Goal: Register for event/course

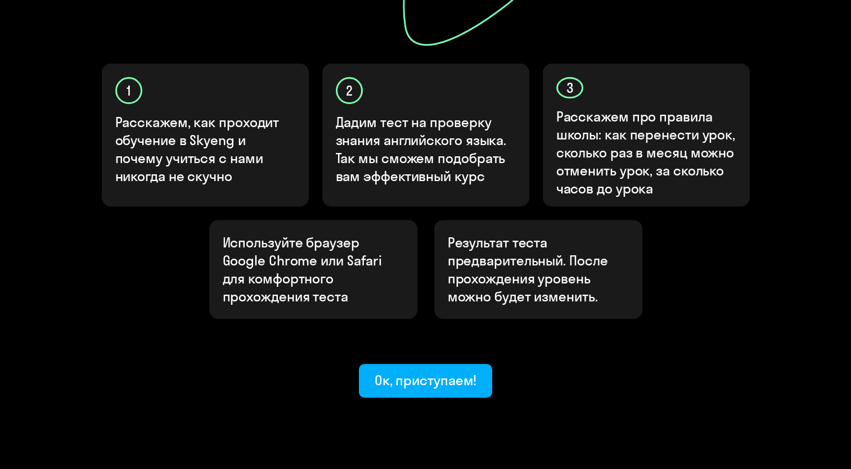
scroll to position [343, 0]
click at [417, 371] on div "Ок, приступаем!" at bounding box center [426, 380] width 102 height 18
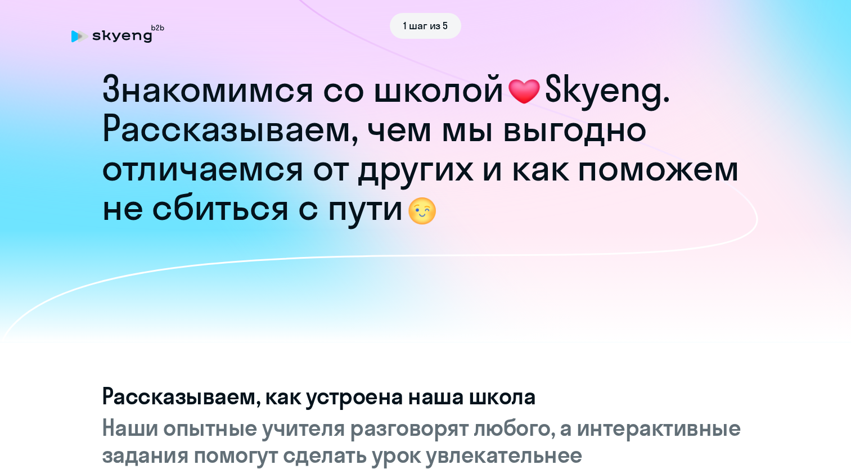
drag, startPoint x: 417, startPoint y: 337, endPoint x: 720, endPoint y: 232, distance: 320.2
click at [720, 232] on icon at bounding box center [379, 183] width 758 height 401
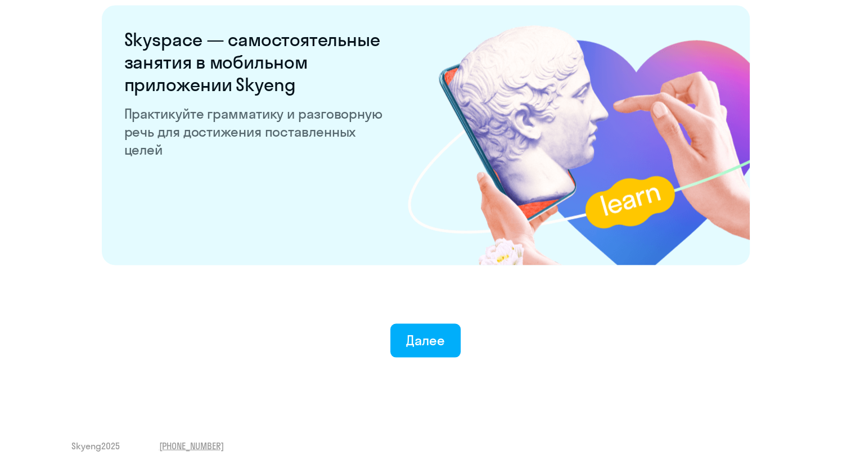
scroll to position [2138, 0]
click at [405, 334] on button "Далее" at bounding box center [425, 341] width 70 height 34
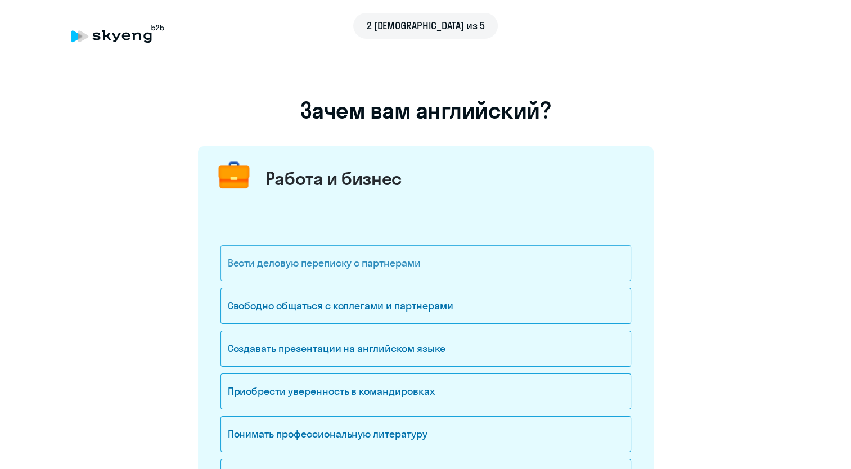
click at [351, 267] on div "Вести деловую переписку с партнерами" at bounding box center [426, 263] width 411 height 36
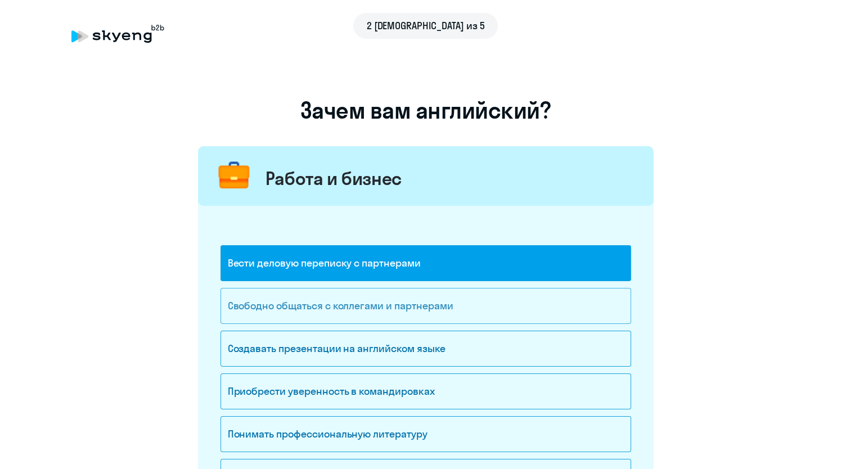
click at [344, 312] on div "Свободно общаться с коллегами и партнерами" at bounding box center [426, 306] width 411 height 36
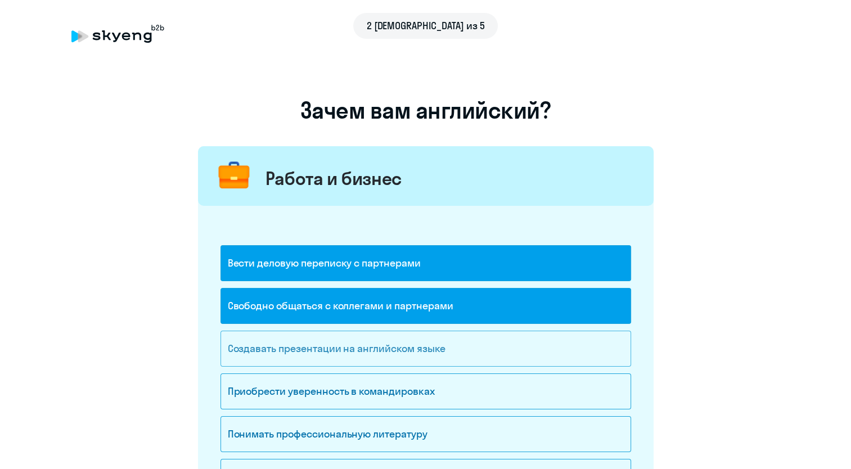
click at [345, 348] on div "Создавать презентации на английском языке" at bounding box center [426, 349] width 411 height 36
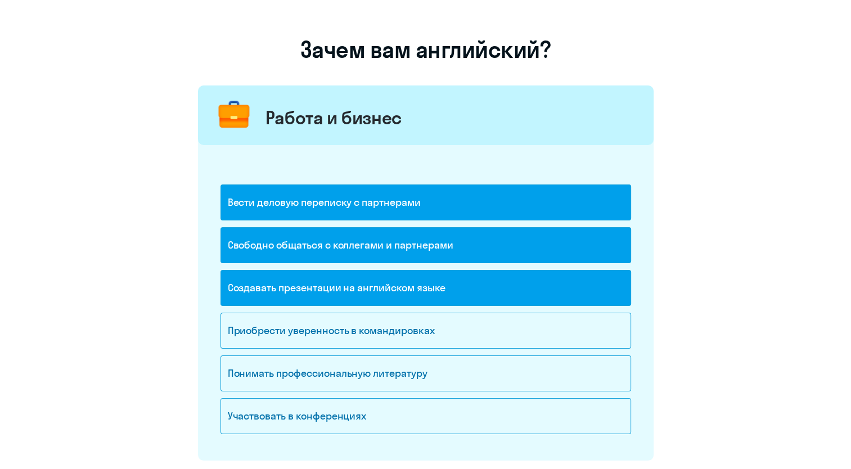
scroll to position [113, 0]
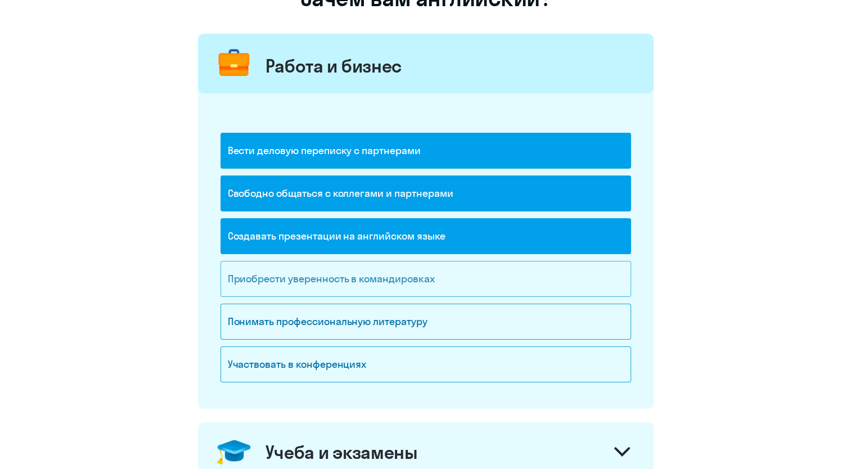
click at [361, 285] on div "Приобрести уверенность в командировках" at bounding box center [426, 279] width 411 height 36
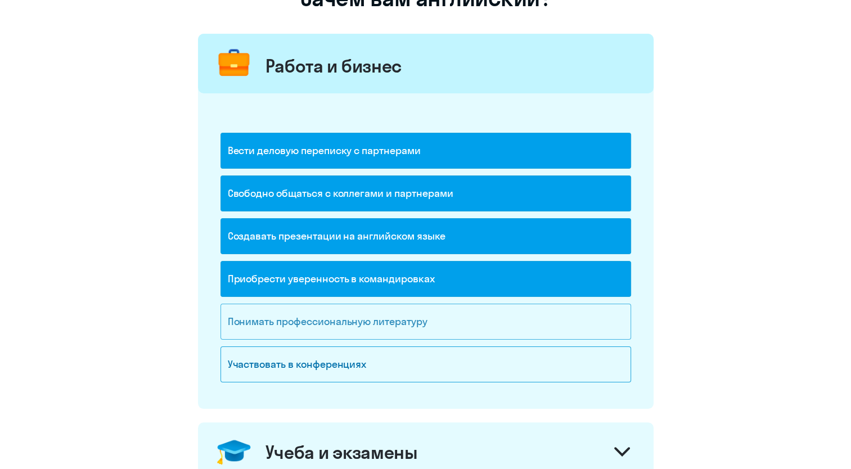
click at [349, 318] on div "Понимать профессиональную литературу" at bounding box center [426, 322] width 411 height 36
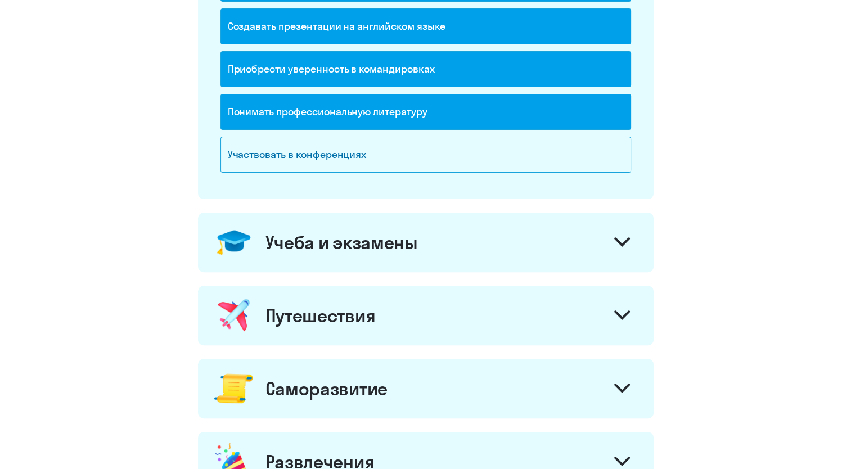
scroll to position [338, 0]
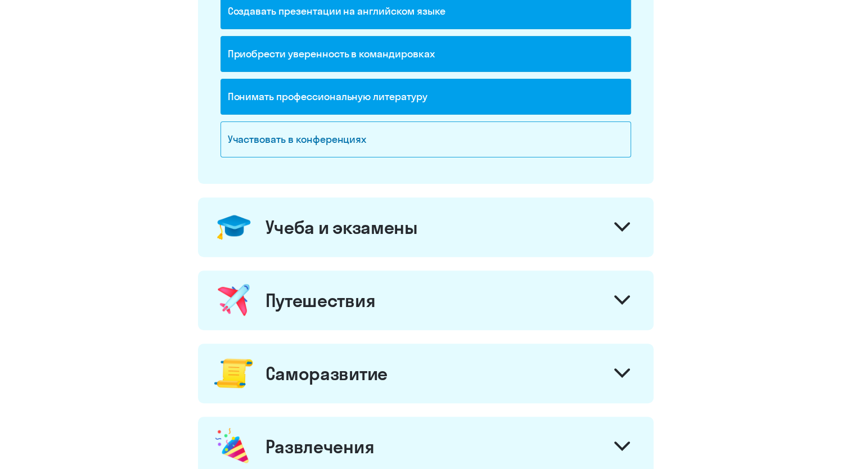
click at [509, 222] on div "Учеба и экзамены" at bounding box center [426, 227] width 456 height 60
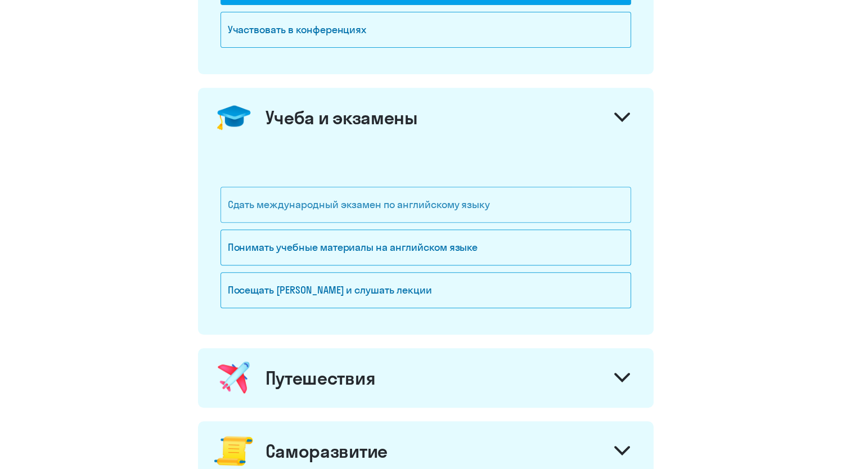
scroll to position [563, 0]
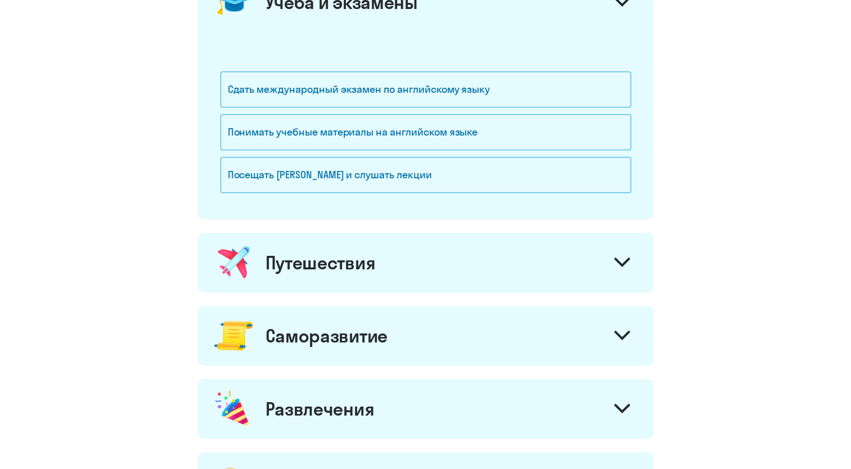
click at [449, 272] on div "Путешествия" at bounding box center [426, 263] width 456 height 60
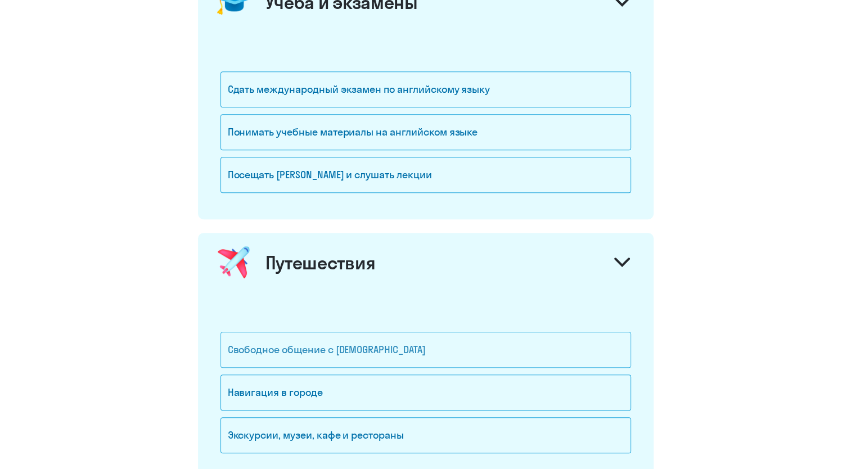
click at [362, 348] on div "Свободное общение с иностранцами" at bounding box center [426, 350] width 411 height 36
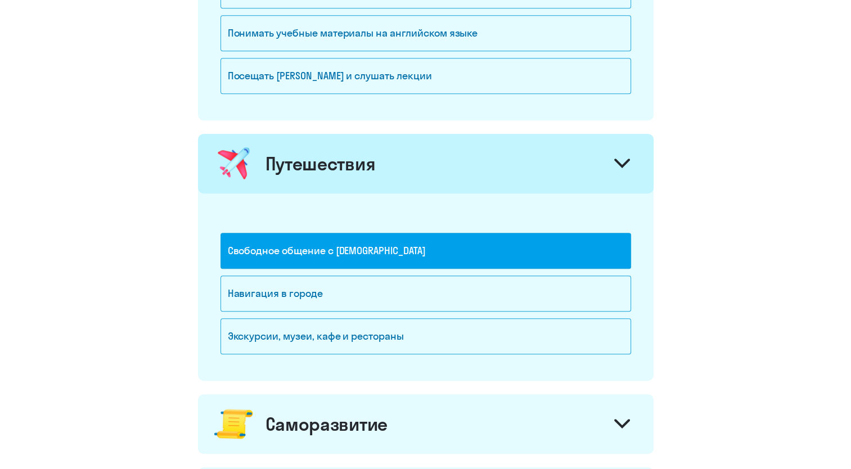
scroll to position [675, 0]
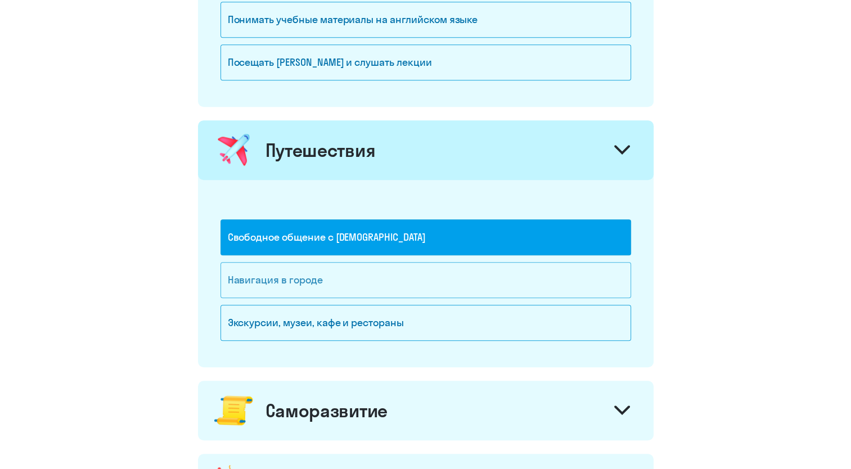
click at [332, 285] on div "Навигация в городе" at bounding box center [426, 280] width 411 height 36
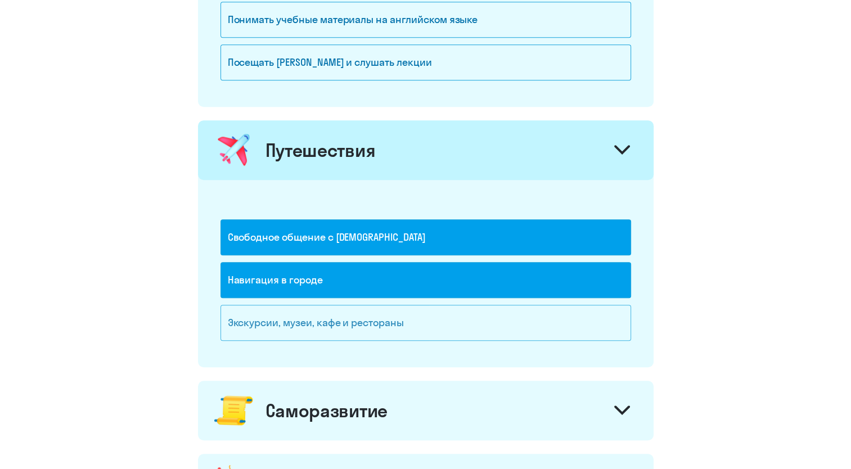
click at [335, 311] on div "Экскурсии, музеи, кафе и рестораны" at bounding box center [426, 323] width 411 height 36
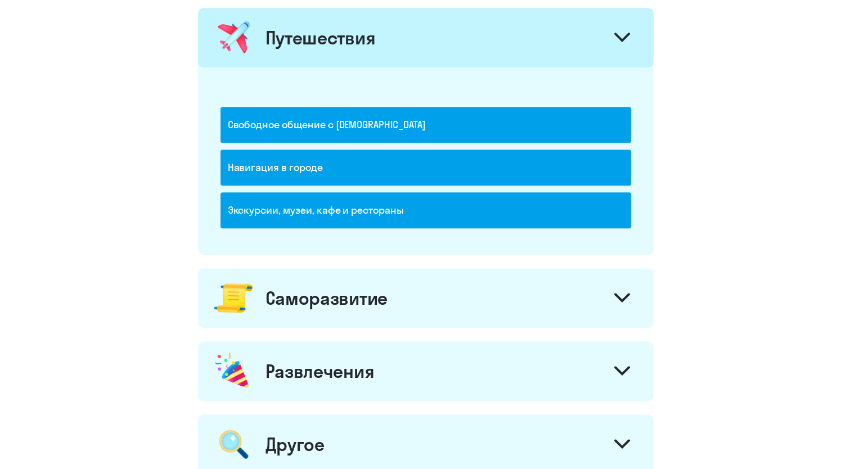
click at [344, 309] on div "Саморазвитие" at bounding box center [426, 298] width 456 height 60
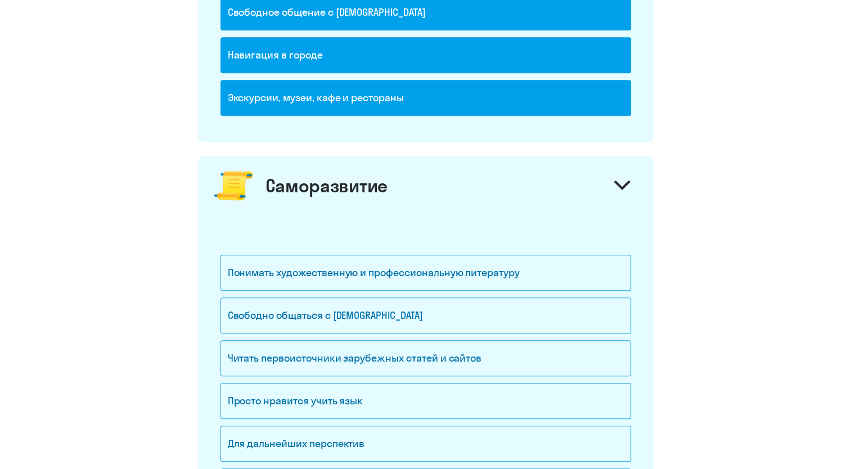
scroll to position [956, 0]
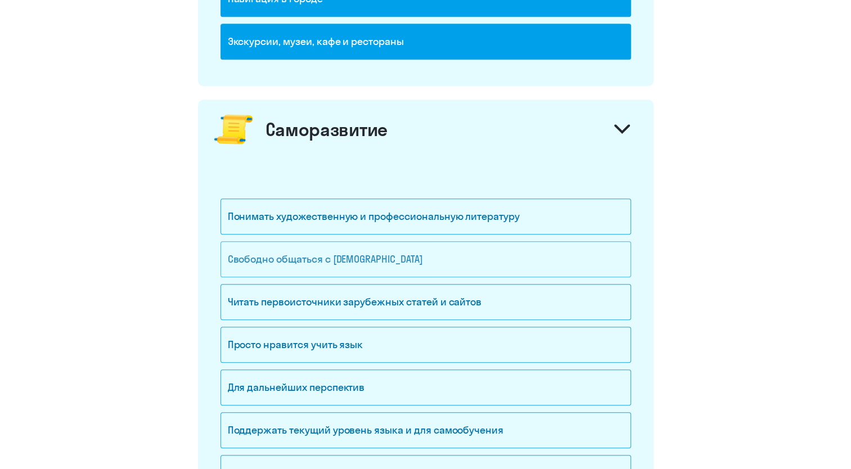
click at [378, 258] on div "Свободно общаться с иностранцами" at bounding box center [426, 259] width 411 height 36
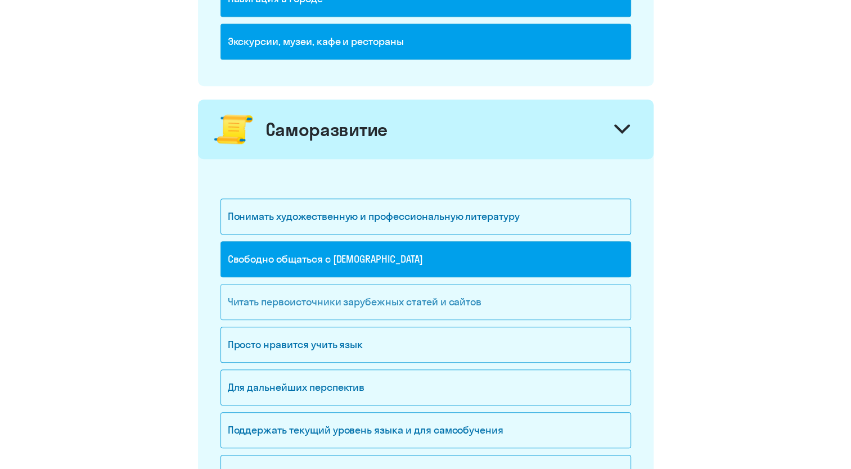
click at [375, 296] on div "Читать первоисточники зарубежных статей и сайтов" at bounding box center [426, 302] width 411 height 36
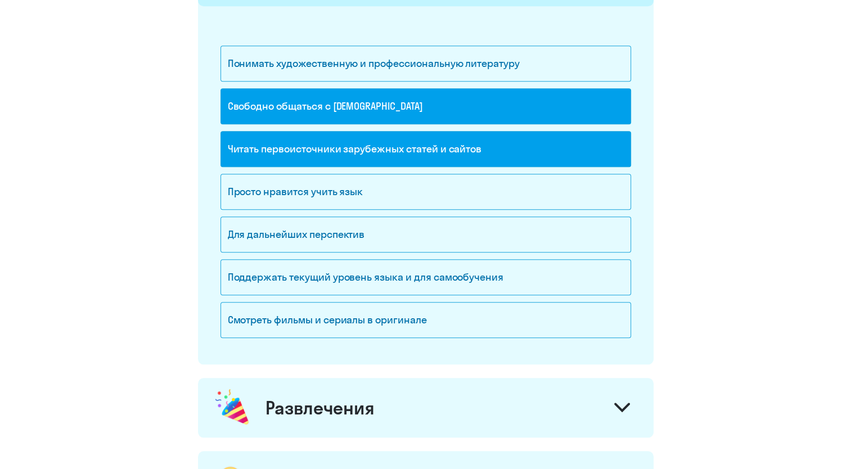
scroll to position [1125, 0]
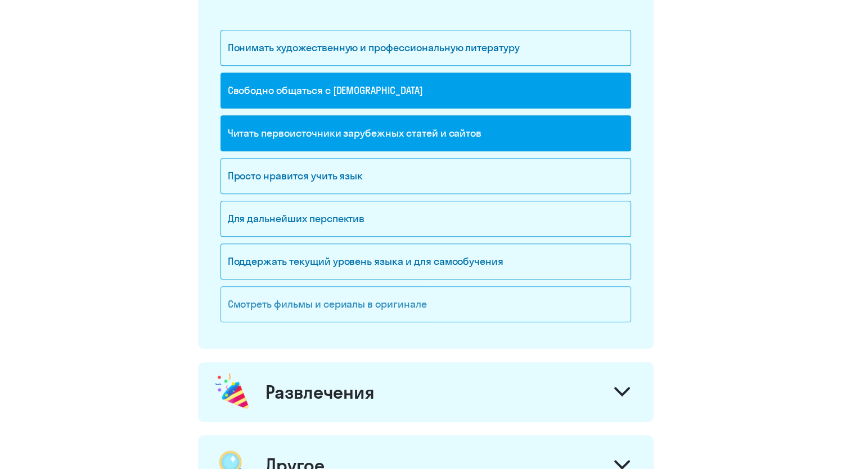
click at [369, 313] on div "Смотреть фильмы и сериалы в оригинале" at bounding box center [426, 304] width 411 height 36
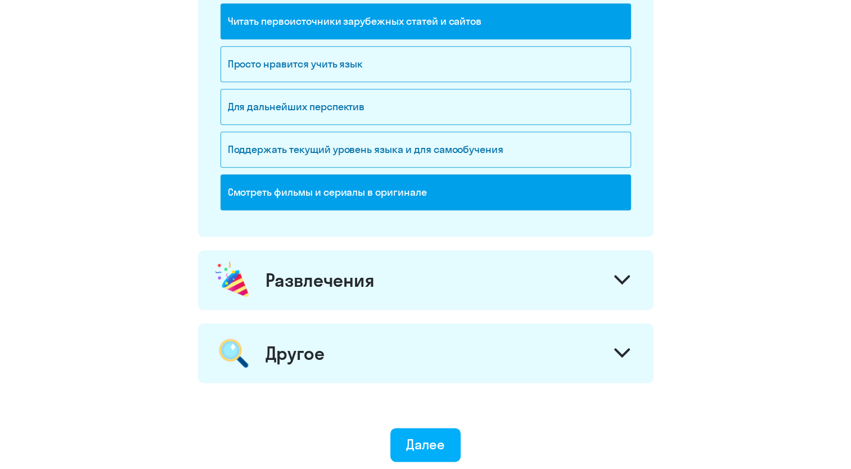
scroll to position [1238, 0]
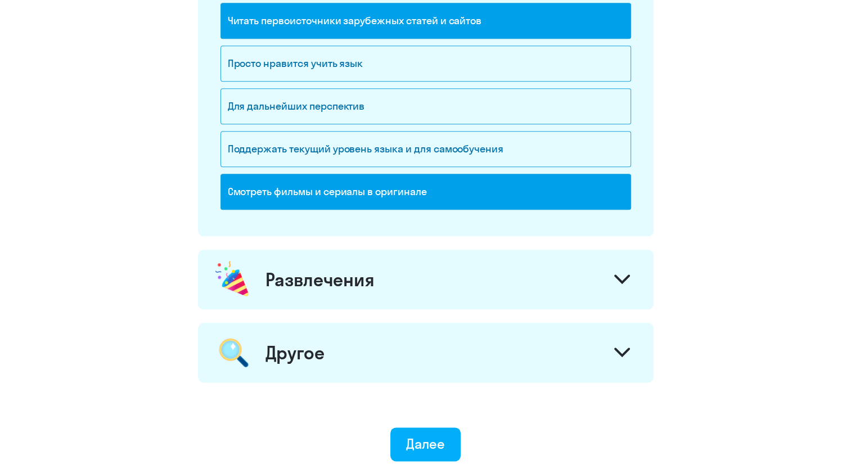
click at [407, 280] on div "Развлечения" at bounding box center [426, 280] width 456 height 60
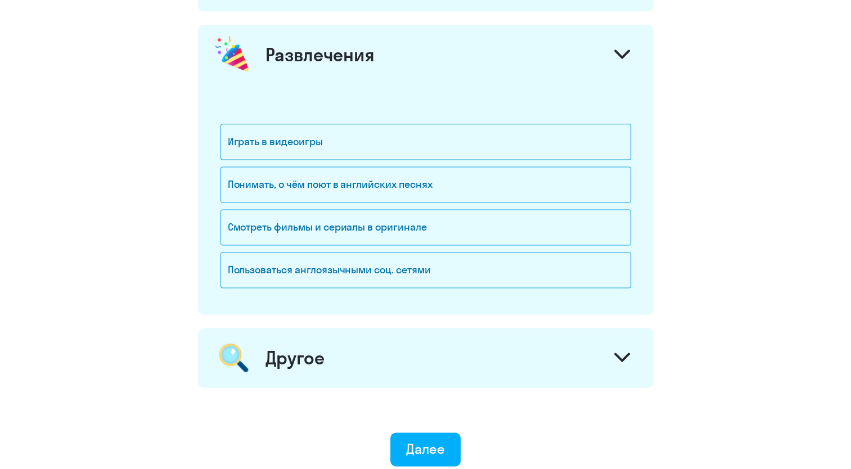
scroll to position [1562, 0]
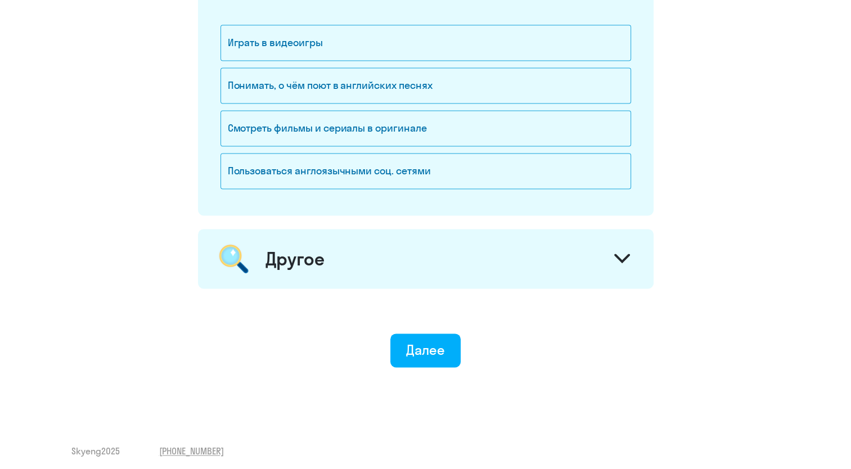
click at [415, 258] on div "Другое" at bounding box center [426, 259] width 456 height 60
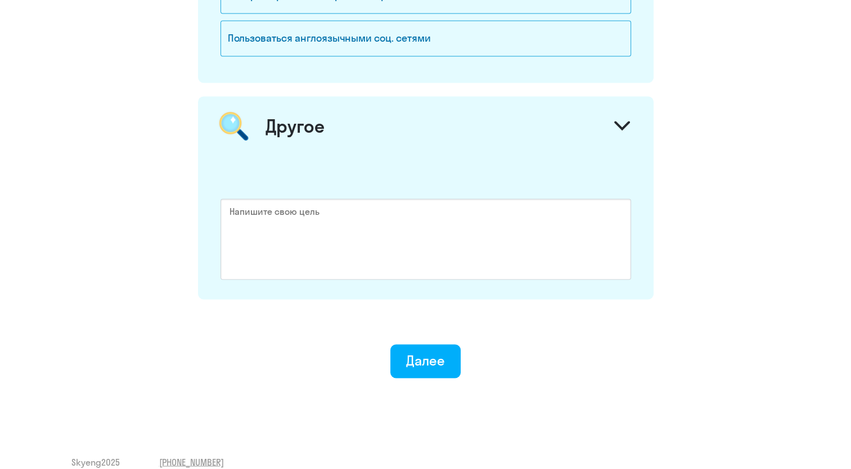
scroll to position [1705, 0]
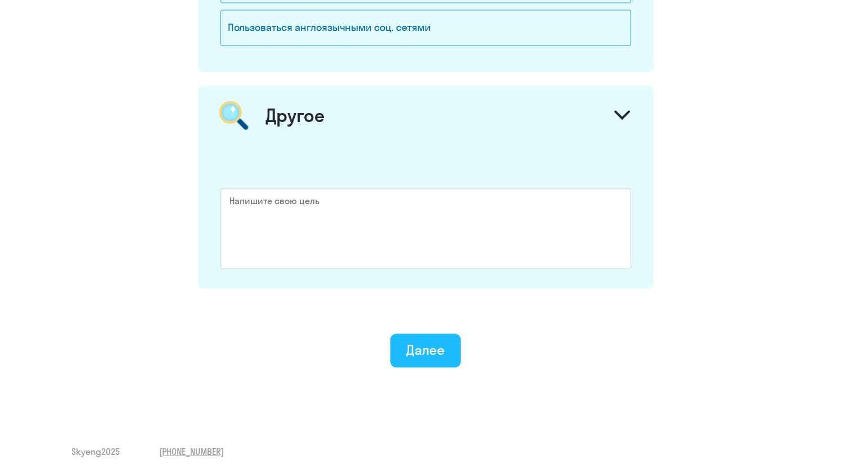
click at [437, 350] on div "Далее" at bounding box center [425, 350] width 39 height 18
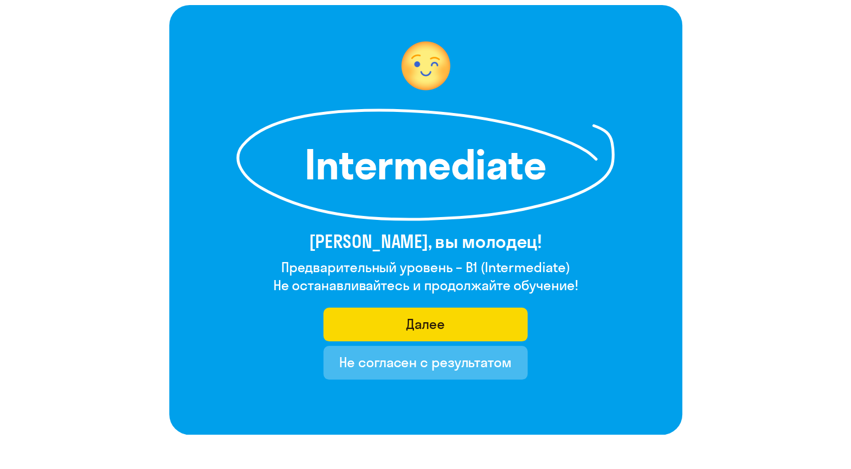
scroll to position [146, 0]
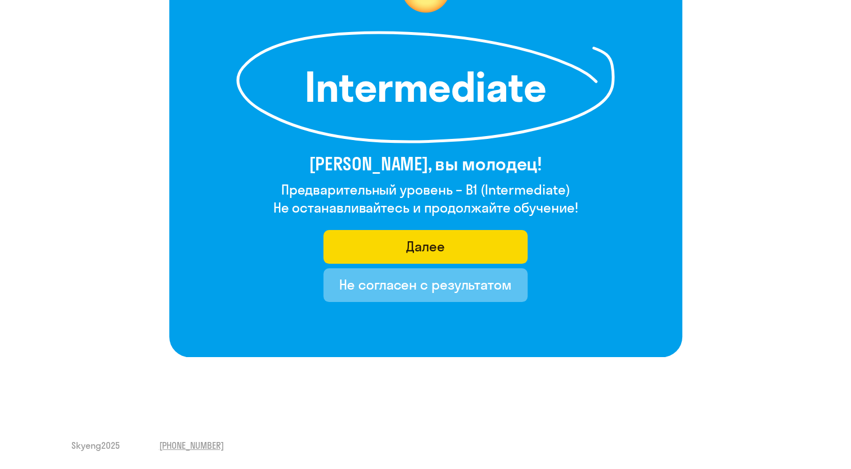
click at [466, 289] on div "Не согласен с результатом" at bounding box center [425, 285] width 173 height 18
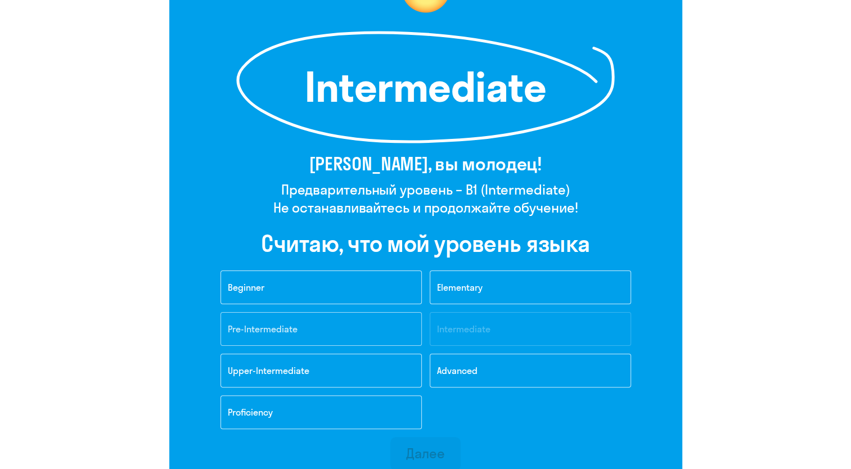
click at [390, 326] on button "Pre-Intermediate" at bounding box center [321, 329] width 201 height 34
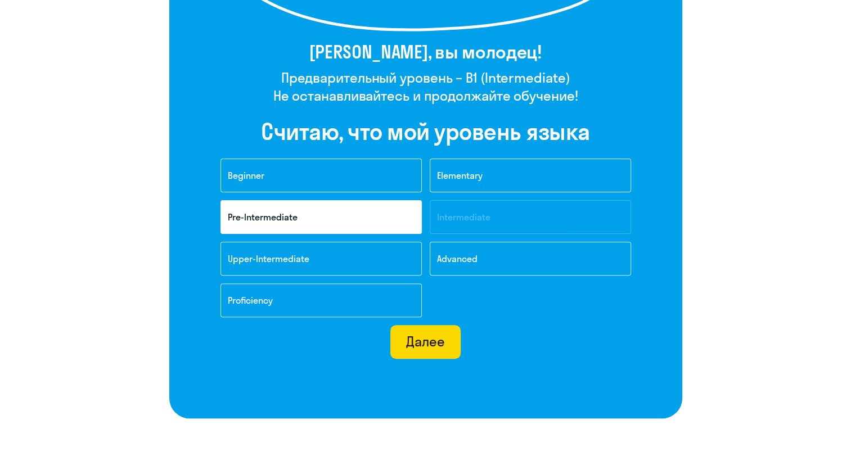
scroll to position [259, 0]
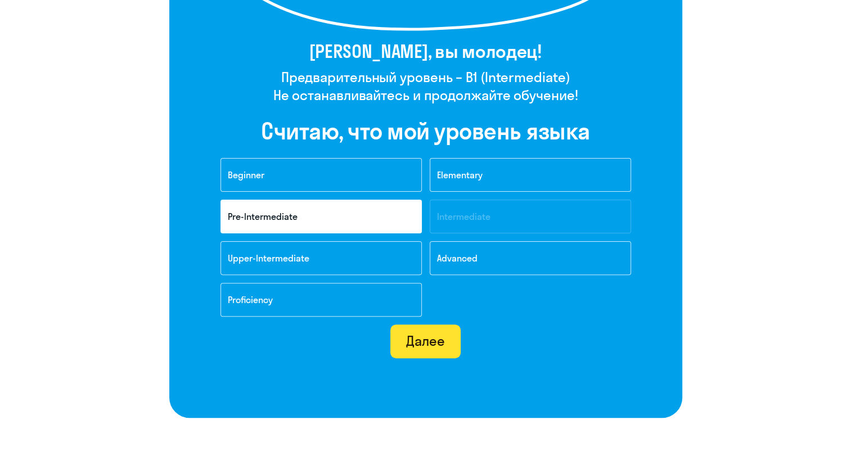
click at [434, 350] on button "Далее" at bounding box center [425, 342] width 70 height 34
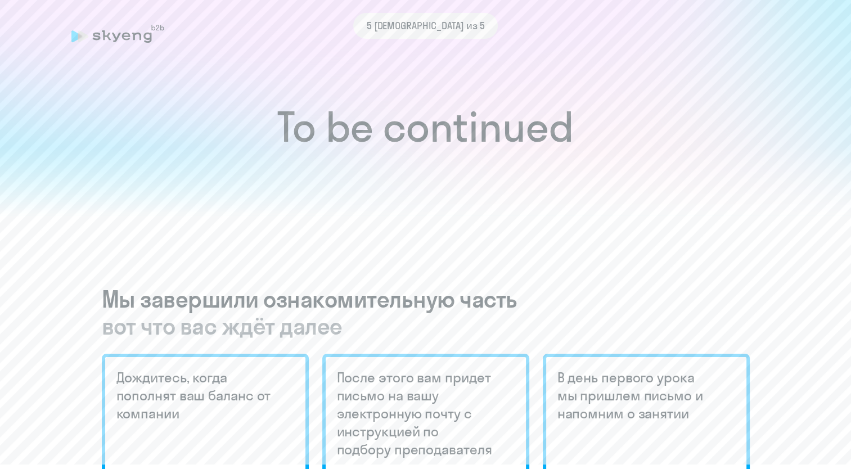
click at [111, 43] on div "5 шаг из 5" at bounding box center [425, 34] width 709 height 26
click at [118, 33] on div "5 шаг из 5" at bounding box center [425, 26] width 709 height 26
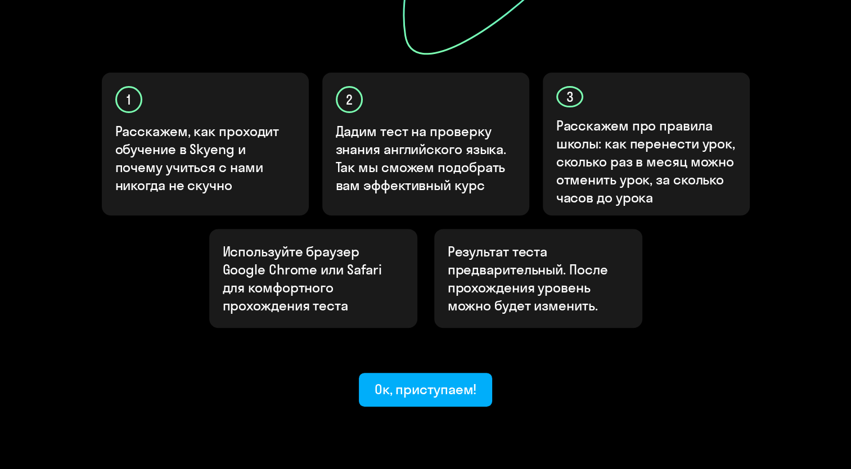
scroll to position [338, 0]
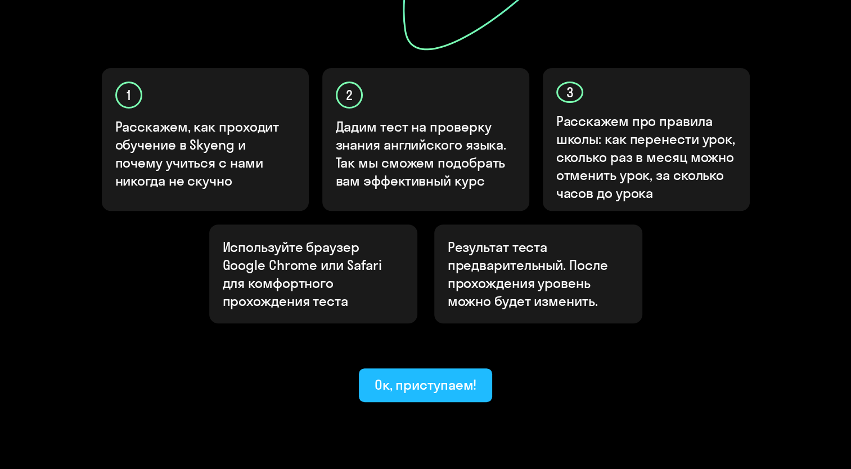
click at [443, 376] on div "Ок, приступаем!" at bounding box center [426, 385] width 102 height 18
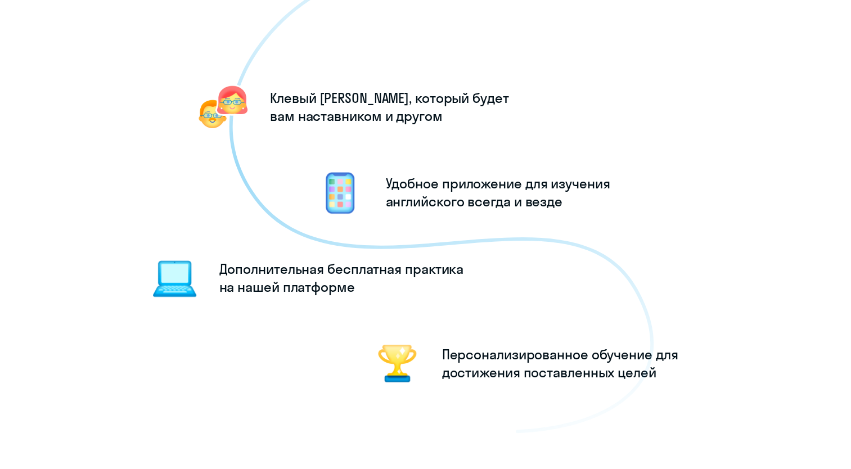
scroll to position [1406, 0]
